Goal: Task Accomplishment & Management: Complete application form

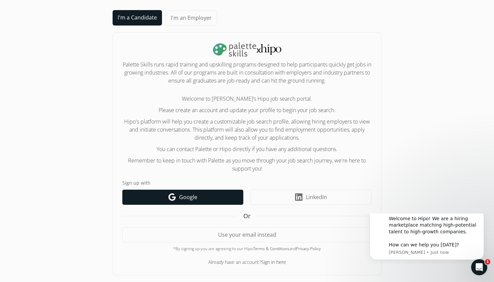
click at [198, 199] on link "Google icon Google" at bounding box center [182, 197] width 121 height 15
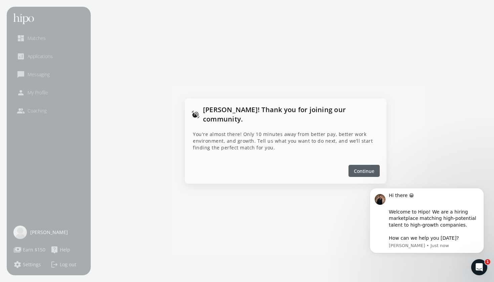
click at [359, 168] on span "Continue" at bounding box center [364, 171] width 20 height 7
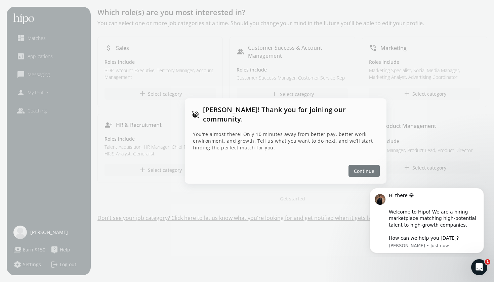
click at [360, 168] on span "Continue" at bounding box center [364, 171] width 20 height 7
